Goal: Task Accomplishment & Management: Use online tool/utility

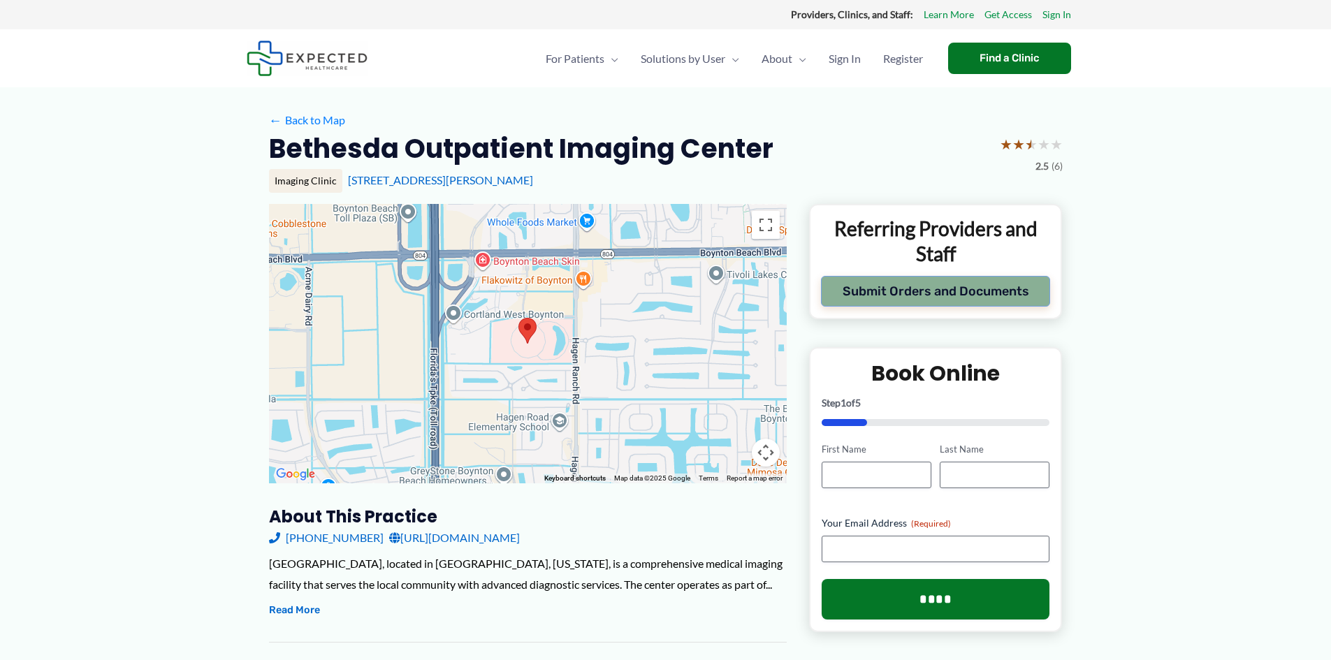
click at [979, 298] on button "Submit Orders and Documents" at bounding box center [936, 291] width 230 height 31
